Goal: Task Accomplishment & Management: Use online tool/utility

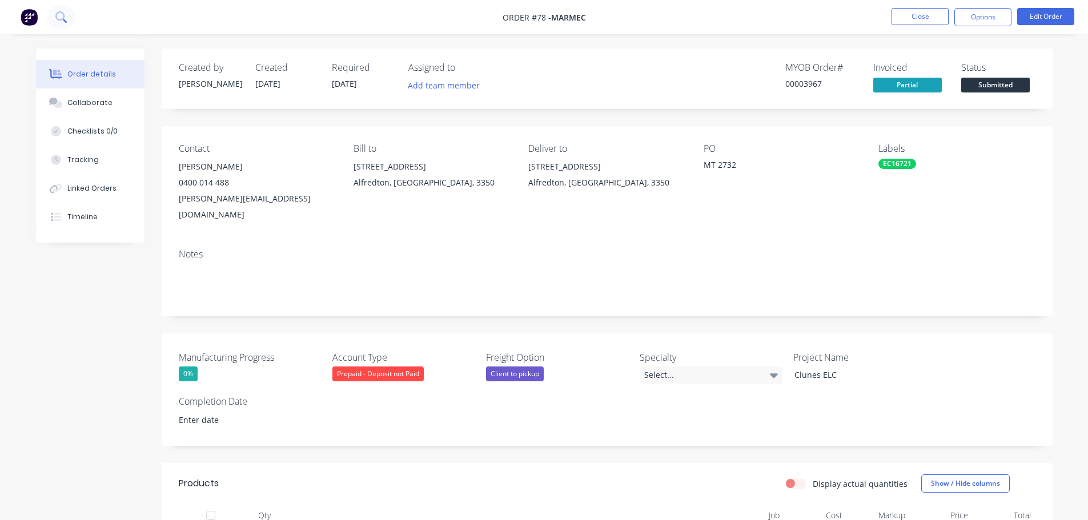
click at [53, 10] on button at bounding box center [61, 17] width 29 height 23
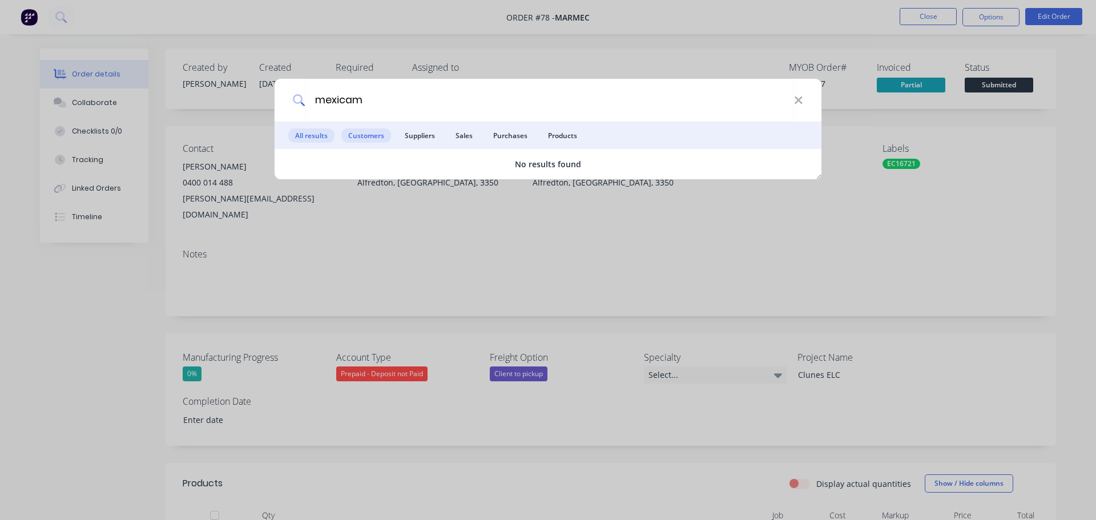
type input "mexicam"
click at [363, 140] on span "Customers" at bounding box center [366, 135] width 50 height 14
click at [401, 130] on span "Suppliers" at bounding box center [420, 135] width 44 height 14
click at [385, 106] on input "mexicam" at bounding box center [550, 100] width 489 height 43
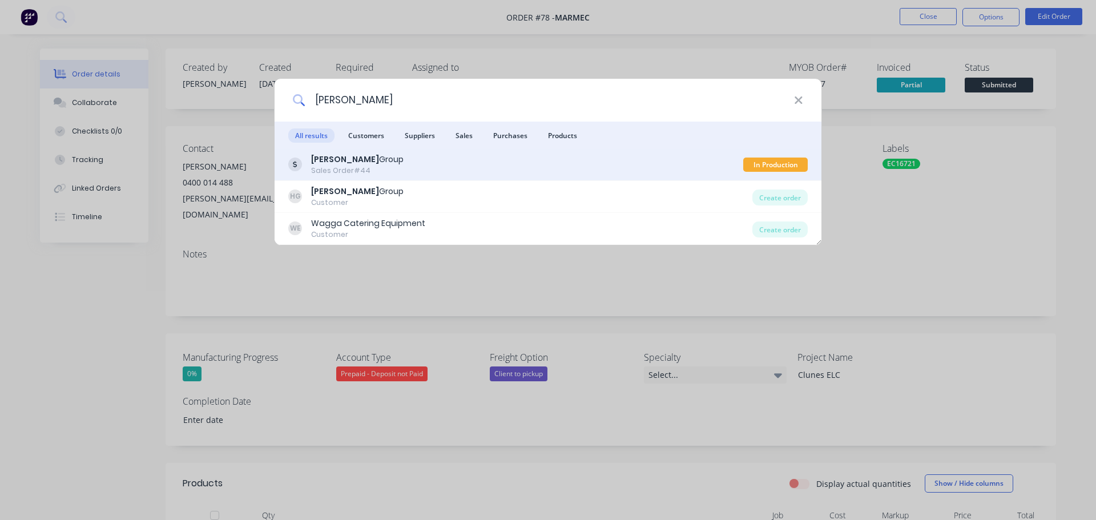
type input "[PERSON_NAME]"
click at [396, 164] on div "[PERSON_NAME] Group Sales Order #44" at bounding box center [515, 165] width 455 height 22
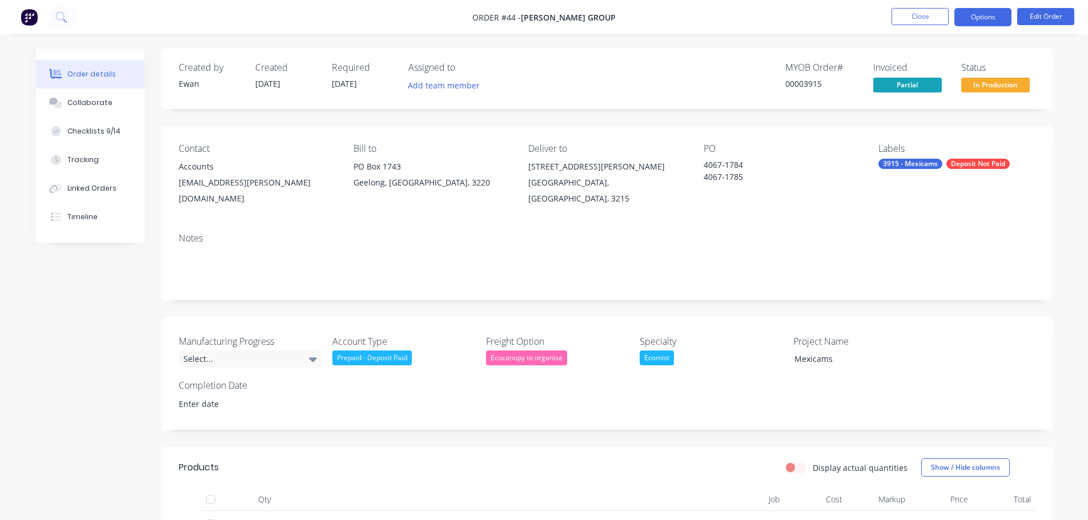
click at [1002, 18] on button "Options" at bounding box center [982, 17] width 57 height 18
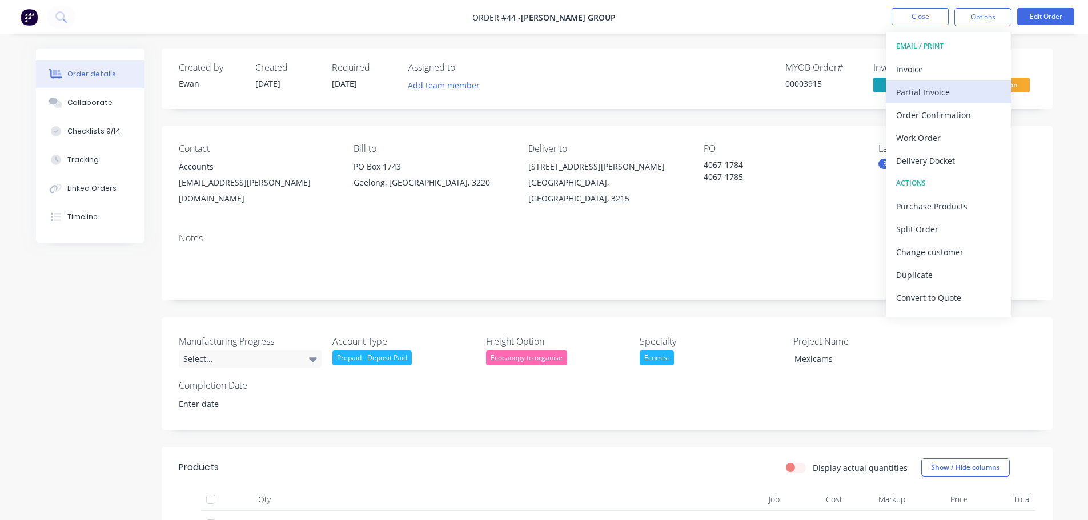
click at [929, 97] on div "Partial Invoice" at bounding box center [948, 92] width 105 height 17
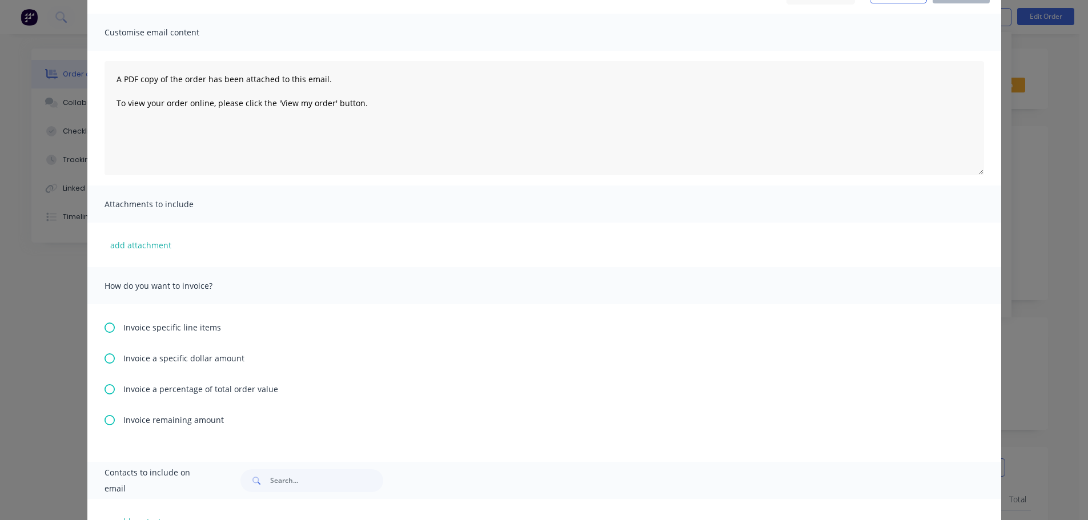
scroll to position [151, 0]
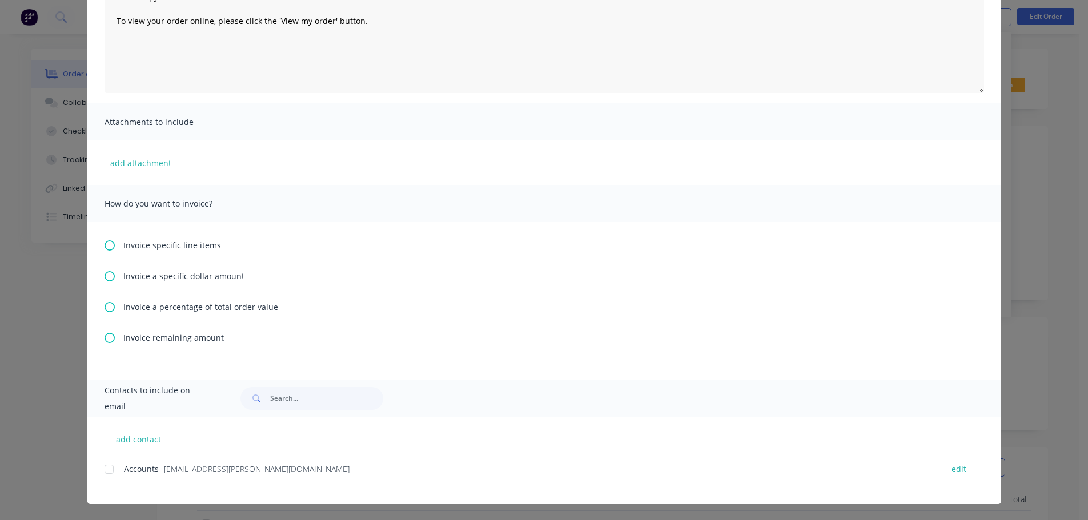
click at [186, 340] on span "Invoice remaining amount" at bounding box center [173, 338] width 101 height 12
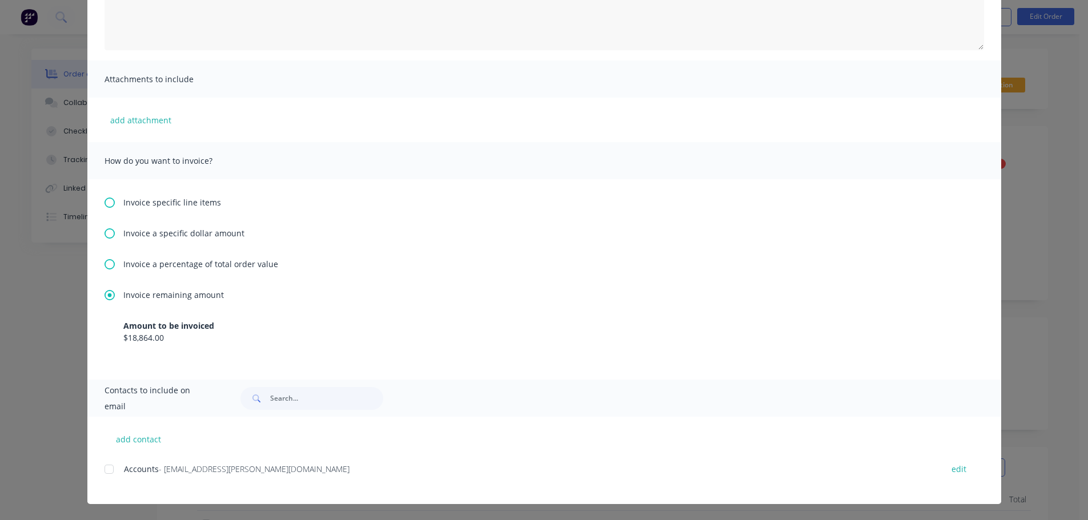
scroll to position [0, 0]
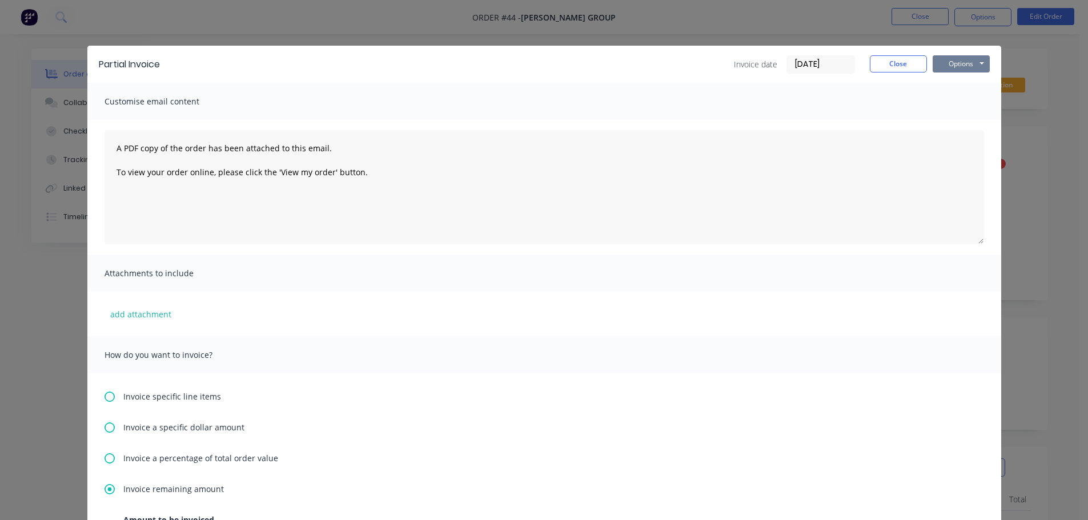
click at [954, 68] on button "Options" at bounding box center [961, 63] width 57 height 17
click at [958, 102] on button "Print" at bounding box center [969, 103] width 73 height 19
click at [725, 30] on div "Partial Invoice Invoice date [DATE] Close Options Preview Print Email Customise…" at bounding box center [544, 260] width 1088 height 520
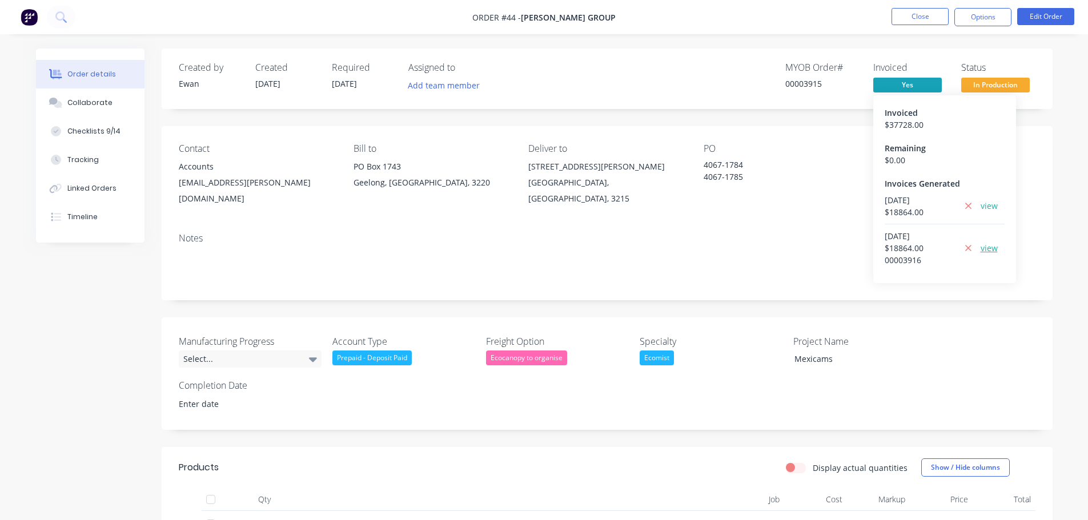
click at [986, 248] on link "view" at bounding box center [988, 248] width 17 height 12
